Goal: Entertainment & Leisure: Browse casually

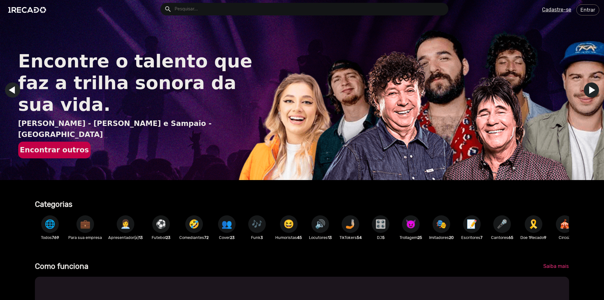
click at [164, 228] on span "⚽" at bounding box center [161, 224] width 11 height 18
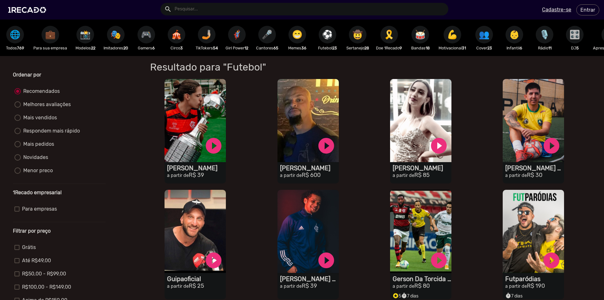
drag, startPoint x: 112, startPoint y: 40, endPoint x: 105, endPoint y: 43, distance: 7.6
click at [105, 43] on div "🎭 Imitadores 20" at bounding box center [115, 38] width 31 height 36
click at [113, 39] on span "🎭" at bounding box center [115, 35] width 11 height 18
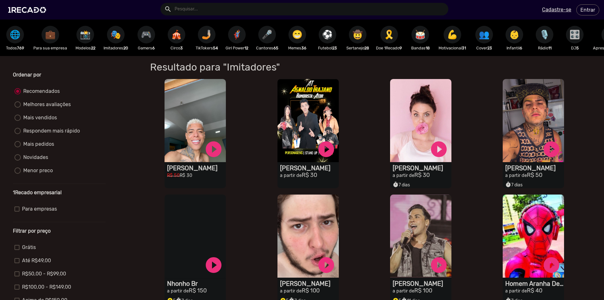
click at [210, 34] on span "🤳🏼" at bounding box center [206, 35] width 11 height 18
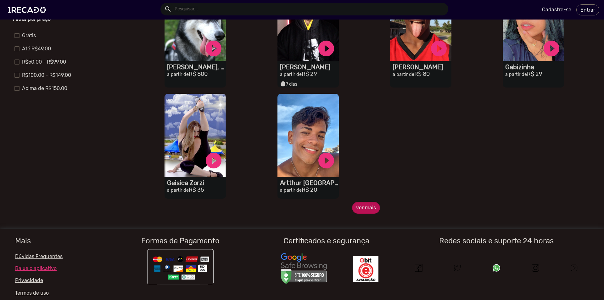
scroll to position [220, 0]
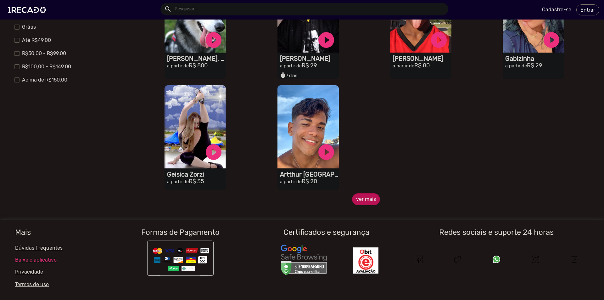
click at [361, 205] on button "ver mais" at bounding box center [366, 199] width 28 height 12
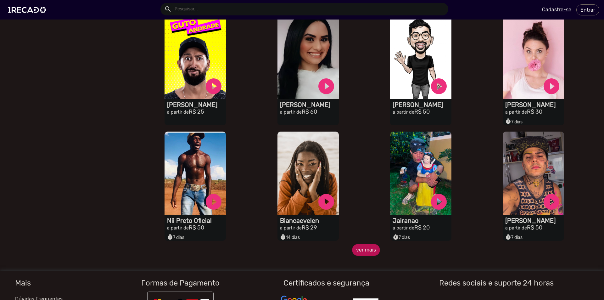
scroll to position [409, 0]
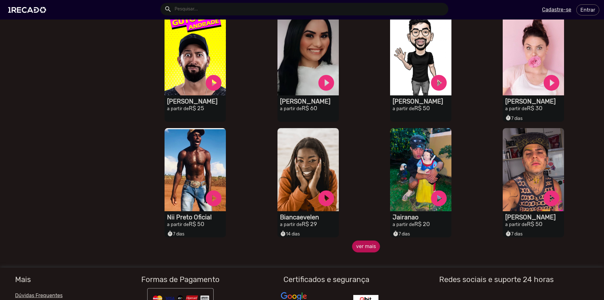
click at [364, 252] on button "ver mais" at bounding box center [366, 246] width 28 height 12
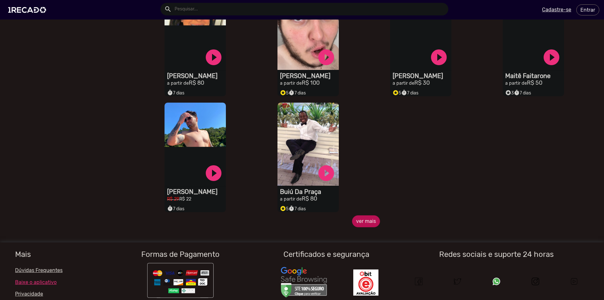
scroll to position [786, 0]
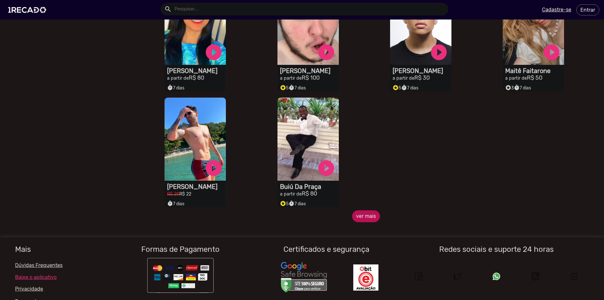
click at [358, 218] on button "ver mais" at bounding box center [366, 216] width 28 height 12
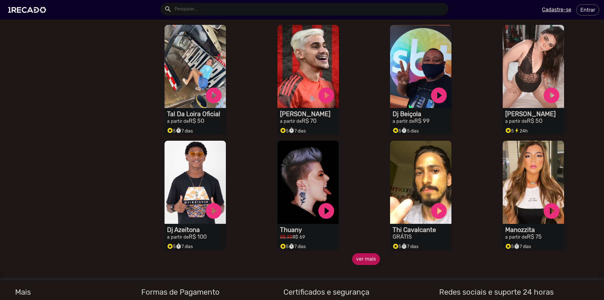
scroll to position [975, 0]
drag, startPoint x: 366, startPoint y: 254, endPoint x: 361, endPoint y: 262, distance: 8.9
click at [366, 253] on div "S1RECADO vídeos dedicados para fãs e empresas play_circle_filled Thi Cavalcante…" at bounding box center [422, 195] width 113 height 116
click at [363, 262] on button "ver mais" at bounding box center [366, 259] width 28 height 12
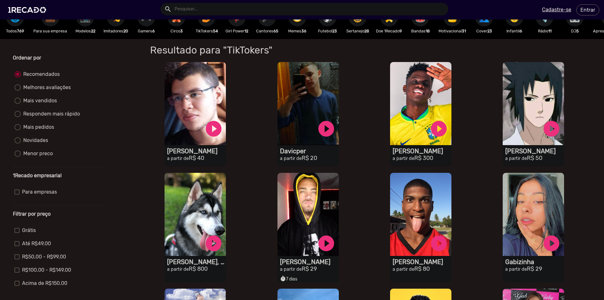
scroll to position [0, 0]
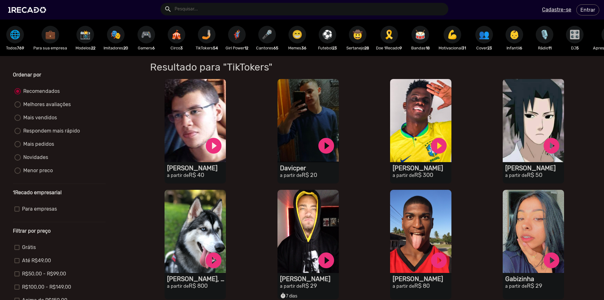
click at [298, 30] on span "😁" at bounding box center [297, 35] width 11 height 18
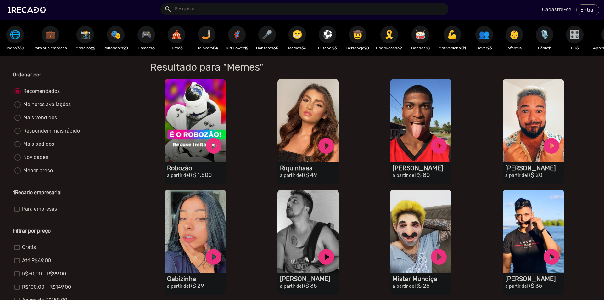
click at [579, 35] on span "🎛️" at bounding box center [574, 35] width 11 height 18
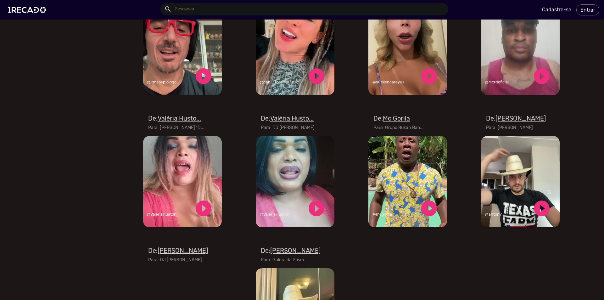
scroll to position [346, 0]
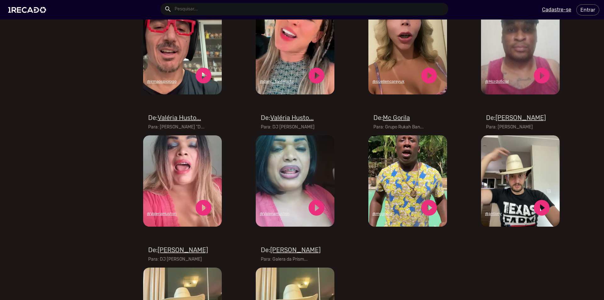
click at [391, 121] on u "Mc Gorila" at bounding box center [396, 118] width 27 height 8
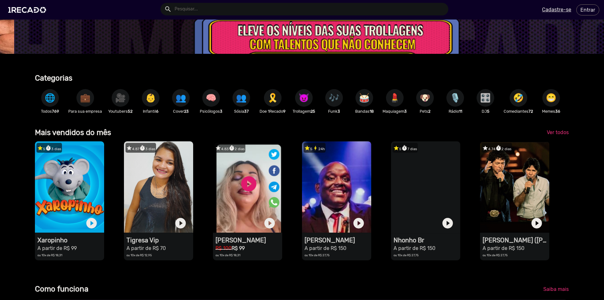
scroll to position [126, 0]
click at [559, 136] on span "Ver todos" at bounding box center [558, 133] width 22 height 6
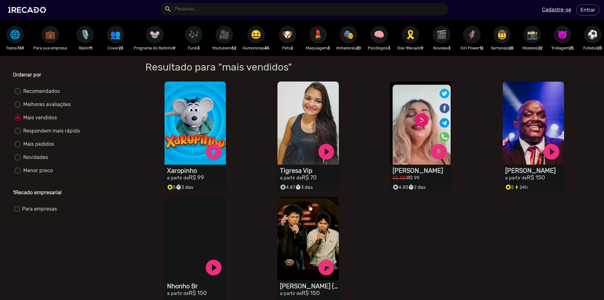
click at [87, 41] on span "🎙️" at bounding box center [85, 35] width 11 height 18
radio input "true"
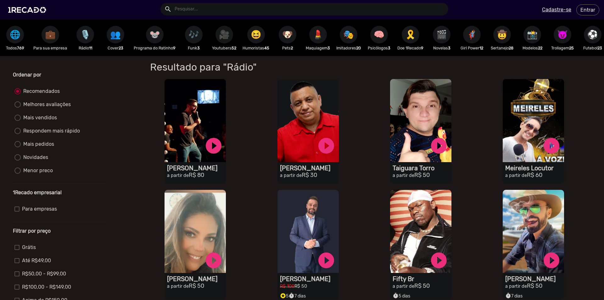
click at [223, 36] on span "🎥" at bounding box center [224, 35] width 11 height 18
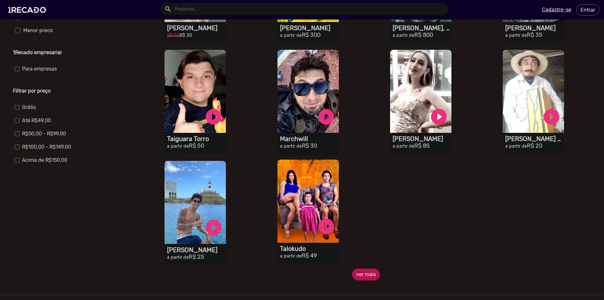
scroll to position [189, 0]
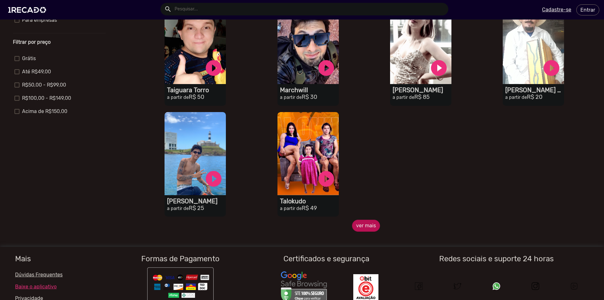
click at [364, 226] on button "ver mais" at bounding box center [366, 226] width 28 height 12
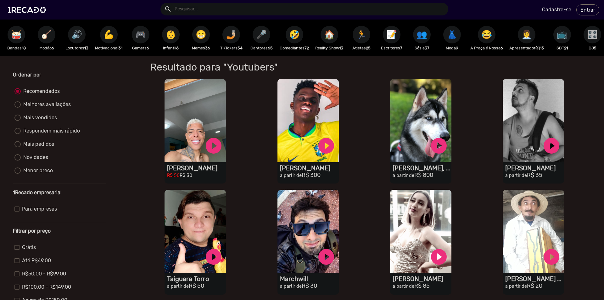
scroll to position [0, 0]
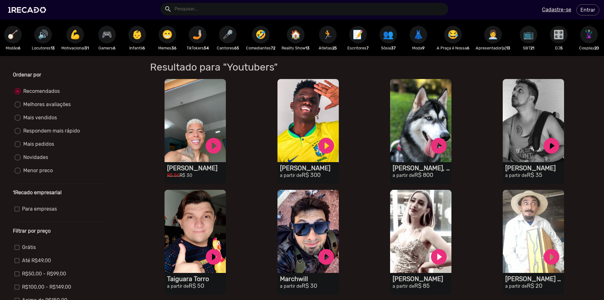
drag, startPoint x: 417, startPoint y: 61, endPoint x: 194, endPoint y: 59, distance: 223.4
click at [168, 71] on h1 "Resultado para "Youtubers"" at bounding box center [290, 67] width 291 height 12
click at [38, 36] on span "🔊" at bounding box center [43, 35] width 11 height 18
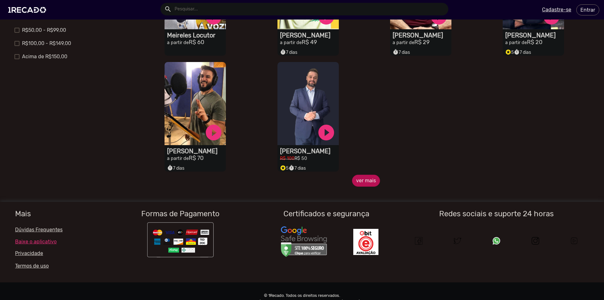
drag, startPoint x: 361, startPoint y: 190, endPoint x: 358, endPoint y: 190, distance: 3.2
click at [358, 187] on button "ver mais" at bounding box center [366, 181] width 28 height 12
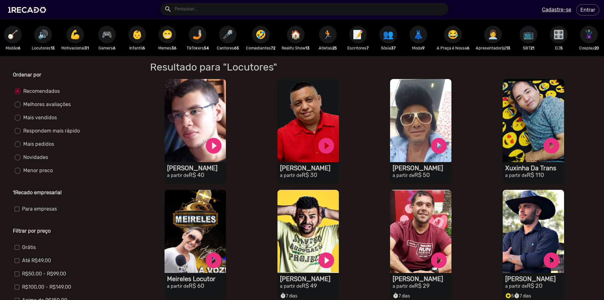
drag, startPoint x: 324, startPoint y: 61, endPoint x: 295, endPoint y: 61, distance: 29.3
click at [295, 61] on div "Resultado para "Locutores" para "Locutores" S1RECADO vídeos dedicados para fãs …" at bounding box center [366, 295] width 460 height 478
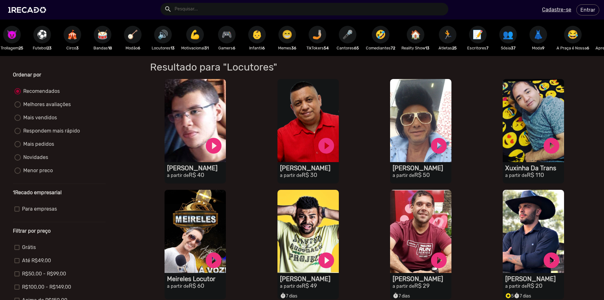
click at [293, 31] on span "😁" at bounding box center [287, 35] width 11 height 18
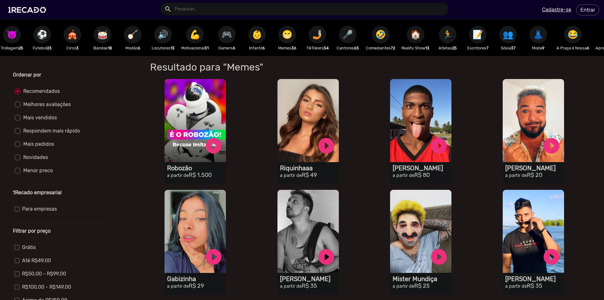
click at [353, 34] on span "🎤" at bounding box center [347, 35] width 11 height 18
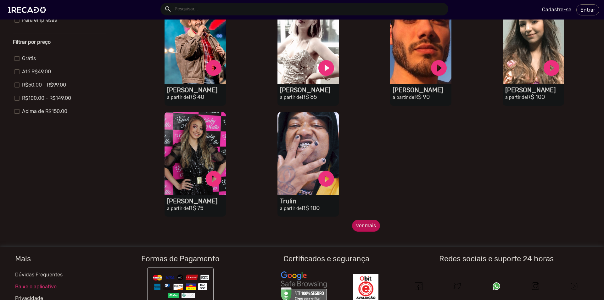
click at [360, 227] on button "ver mais" at bounding box center [366, 226] width 28 height 12
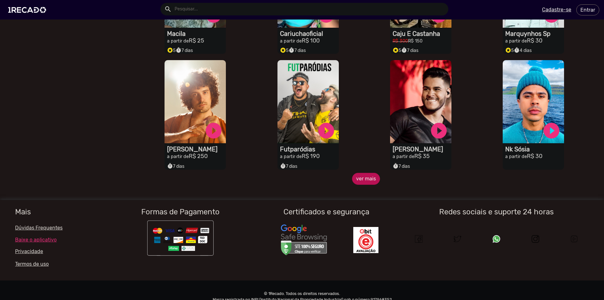
click at [358, 185] on button "ver mais" at bounding box center [366, 179] width 28 height 12
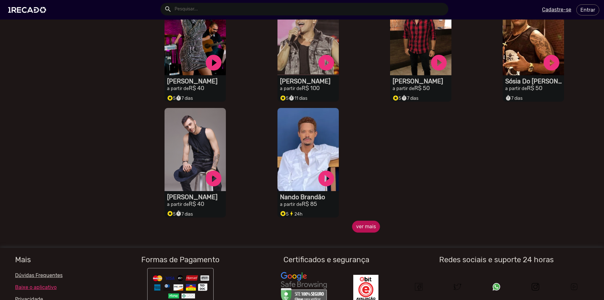
scroll to position [786, 0]
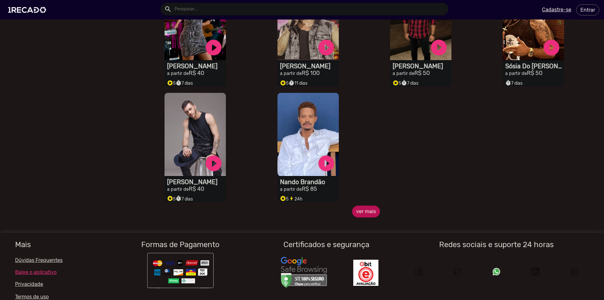
click at [361, 212] on button "ver mais" at bounding box center [366, 211] width 28 height 12
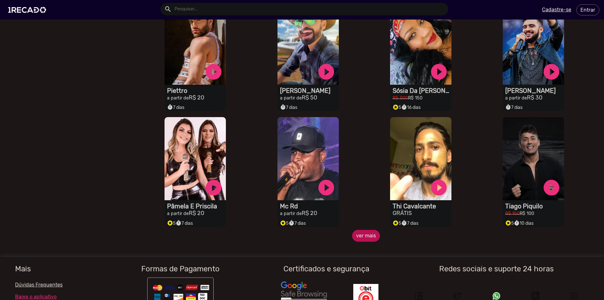
scroll to position [1007, 0]
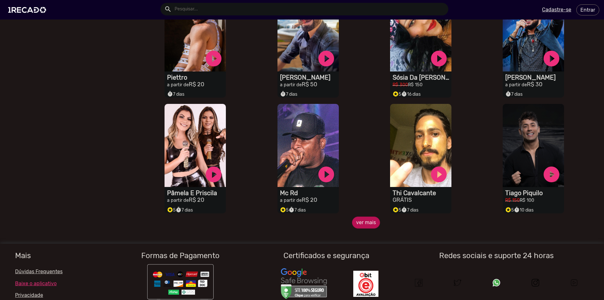
click at [361, 228] on button "ver mais" at bounding box center [366, 222] width 28 height 12
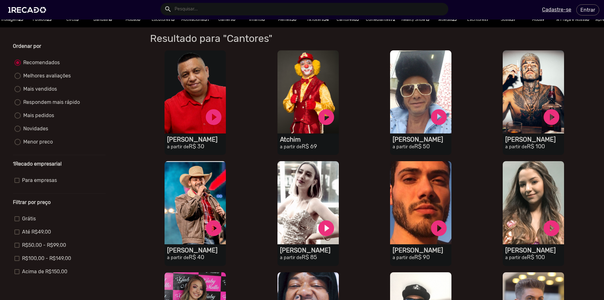
scroll to position [0, 0]
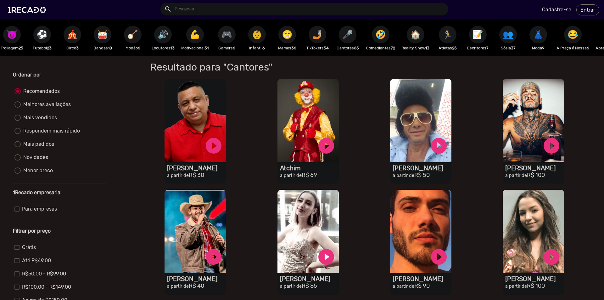
click at [262, 36] on span "👶" at bounding box center [257, 35] width 11 height 18
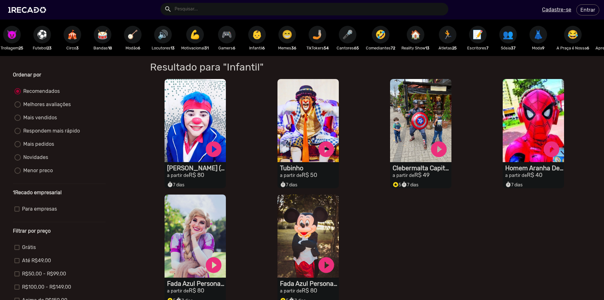
click at [291, 39] on span "😁" at bounding box center [287, 35] width 11 height 18
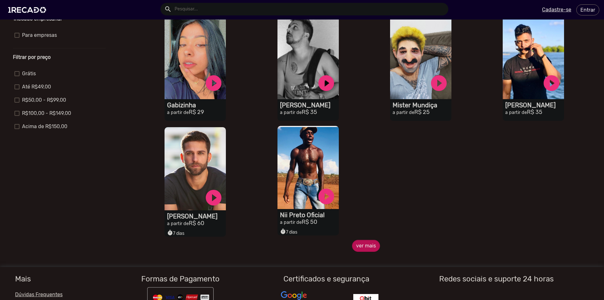
scroll to position [189, 0]
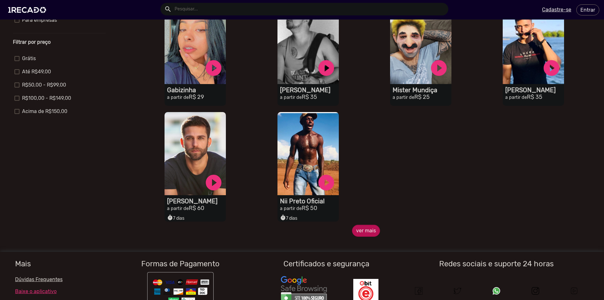
drag, startPoint x: 358, startPoint y: 228, endPoint x: 361, endPoint y: 235, distance: 7.2
click at [359, 225] on div "S1RECADO vídeos dedicados para fãs e empresas play_circle_filled Nii Preto Ofic…" at bounding box center [309, 167] width 113 height 116
click at [361, 236] on button "ver mais" at bounding box center [366, 231] width 28 height 12
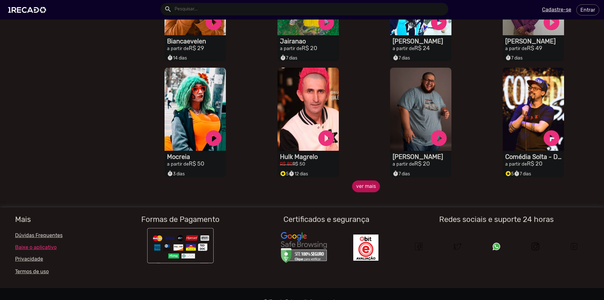
scroll to position [472, 0]
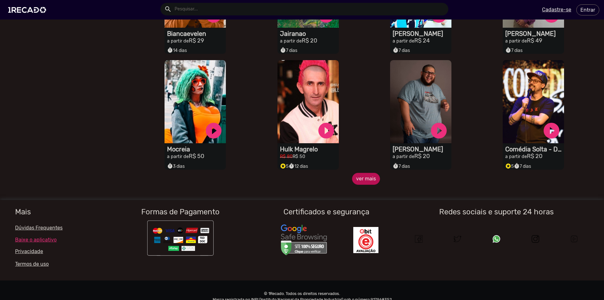
click at [354, 180] on button "ver mais" at bounding box center [366, 179] width 28 height 12
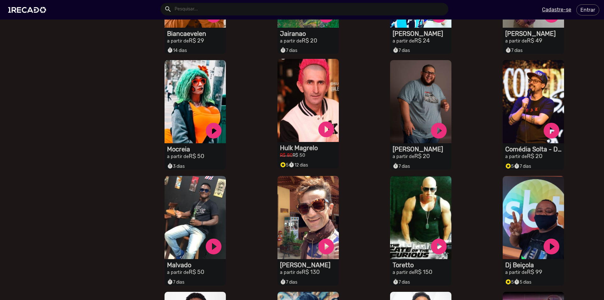
click at [309, 152] on h1 "Hulk Magrelo" at bounding box center [309, 148] width 59 height 8
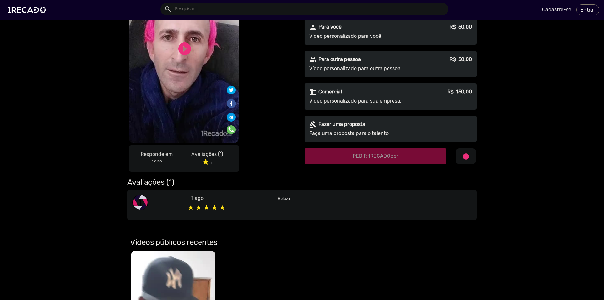
scroll to position [63, 0]
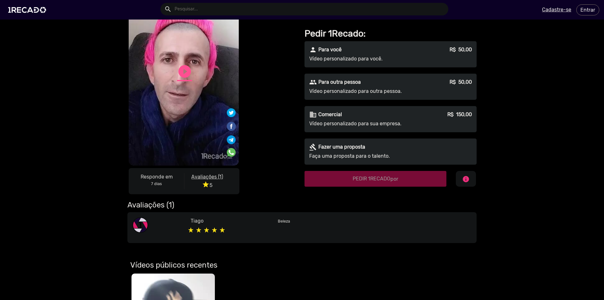
click at [184, 78] on link "play_circle_filled" at bounding box center [184, 71] width 15 height 15
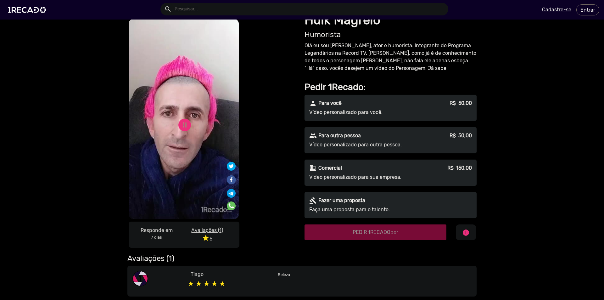
scroll to position [0, 0]
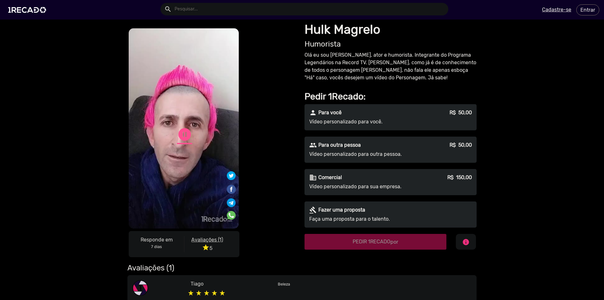
click at [177, 131] on link "pause_circle" at bounding box center [184, 134] width 15 height 15
click at [180, 123] on div "play_circle_filled" at bounding box center [174, 132] width 19 height 24
click at [259, 299] on div "[PERSON_NAME]" at bounding box center [301, 290] width 349 height 31
click at [251, 288] on div at bounding box center [229, 293] width 87 height 11
click at [165, 132] on div "play_circle_filled" at bounding box center [174, 132] width 19 height 24
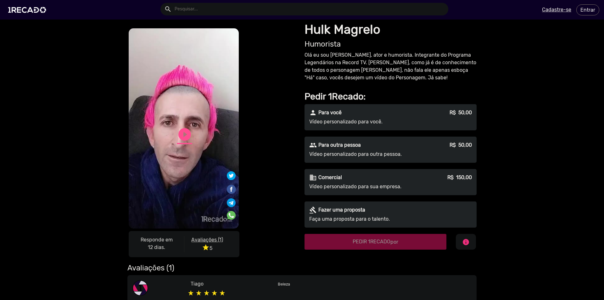
click at [180, 132] on link "play_circle_filled" at bounding box center [184, 134] width 15 height 15
click at [178, 129] on link "pause_circle" at bounding box center [184, 134] width 15 height 15
click at [177, 129] on link "play_circle_filled" at bounding box center [184, 134] width 15 height 15
drag, startPoint x: 176, startPoint y: 148, endPoint x: 187, endPoint y: 95, distance: 53.5
click at [187, 95] on video "S1RECADO vídeos dedicados para fãs e empresas" at bounding box center [184, 128] width 110 height 200
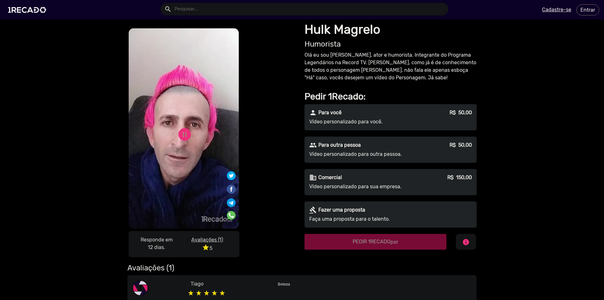
click at [211, 237] on u "Avaliações (1)" at bounding box center [207, 240] width 32 height 6
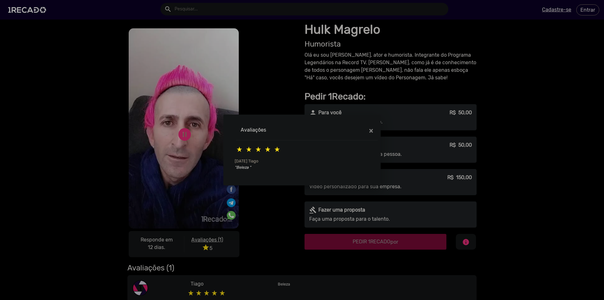
click at [253, 230] on div at bounding box center [302, 150] width 604 height 300
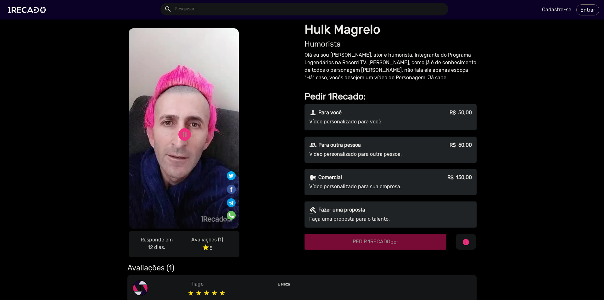
drag, startPoint x: 214, startPoint y: 123, endPoint x: 200, endPoint y: 125, distance: 14.2
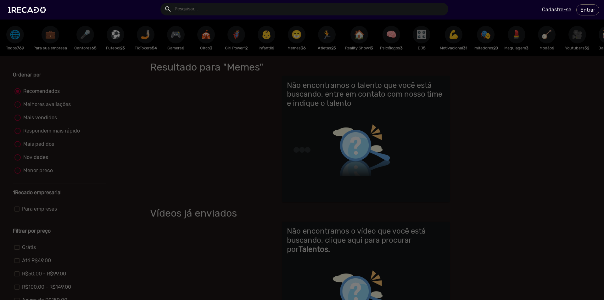
drag, startPoint x: 267, startPoint y: 62, endPoint x: 365, endPoint y: 64, distance: 98.2
click at [353, 63] on div at bounding box center [302, 150] width 604 height 300
drag, startPoint x: 207, startPoint y: 56, endPoint x: 348, endPoint y: 64, distance: 140.8
click at [348, 64] on div at bounding box center [302, 150] width 604 height 300
click at [16, 35] on div at bounding box center [302, 150] width 604 height 300
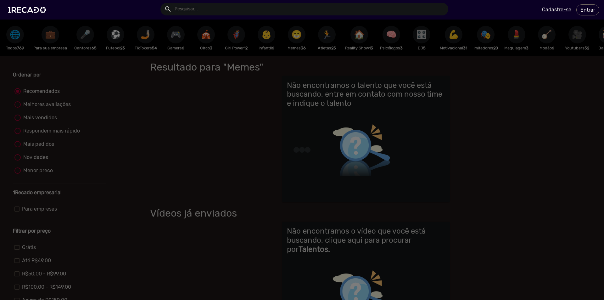
drag, startPoint x: 26, startPoint y: 79, endPoint x: 59, endPoint y: 65, distance: 35.5
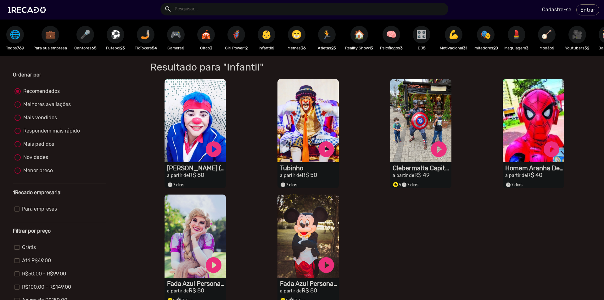
click at [53, 95] on div "Recomendados" at bounding box center [40, 91] width 39 height 8
click at [18, 95] on input "Recomendados" at bounding box center [17, 94] width 0 height 0
click at [14, 38] on span "🌐" at bounding box center [15, 35] width 11 height 18
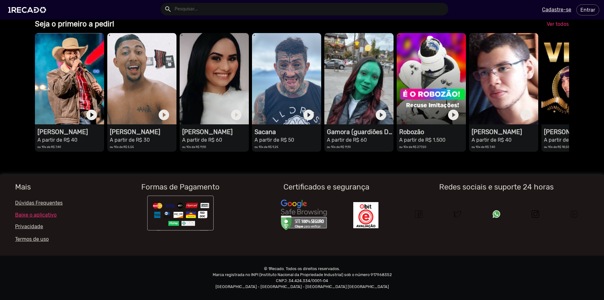
scroll to position [0, 599]
